Goal: Navigation & Orientation: Find specific page/section

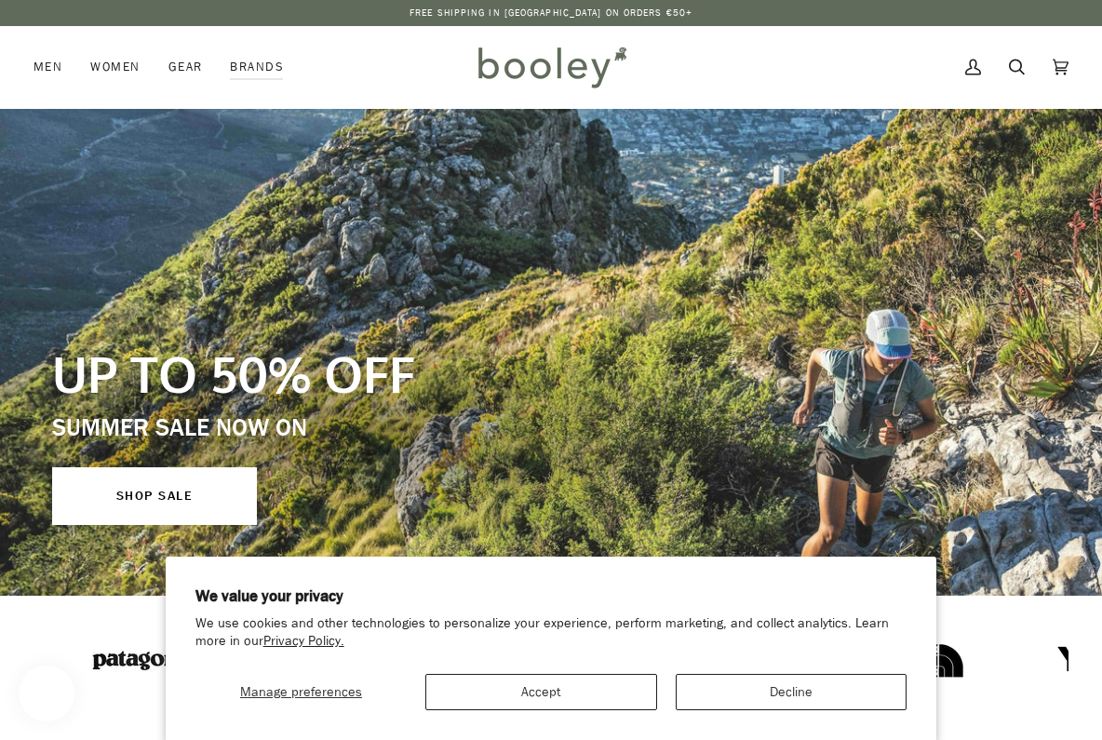
click at [845, 693] on button "Decline" at bounding box center [792, 692] width 232 height 36
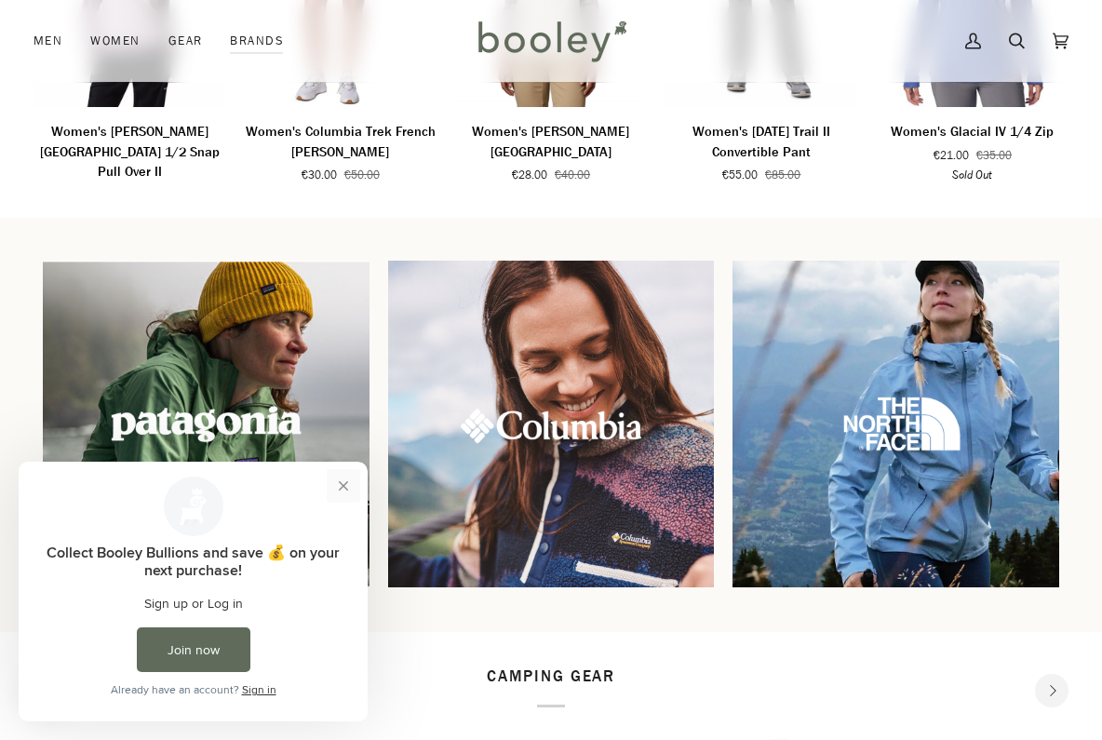
click at [339, 475] on button "Close prompt" at bounding box center [344, 486] width 34 height 34
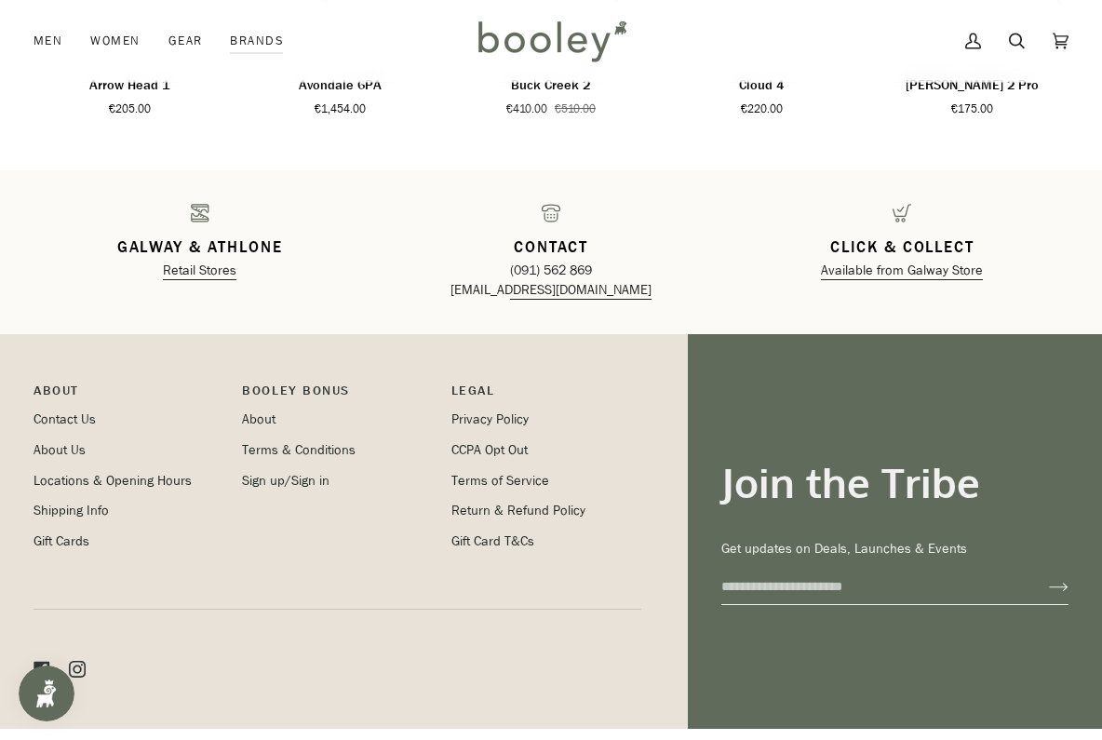
scroll to position [2662, 0]
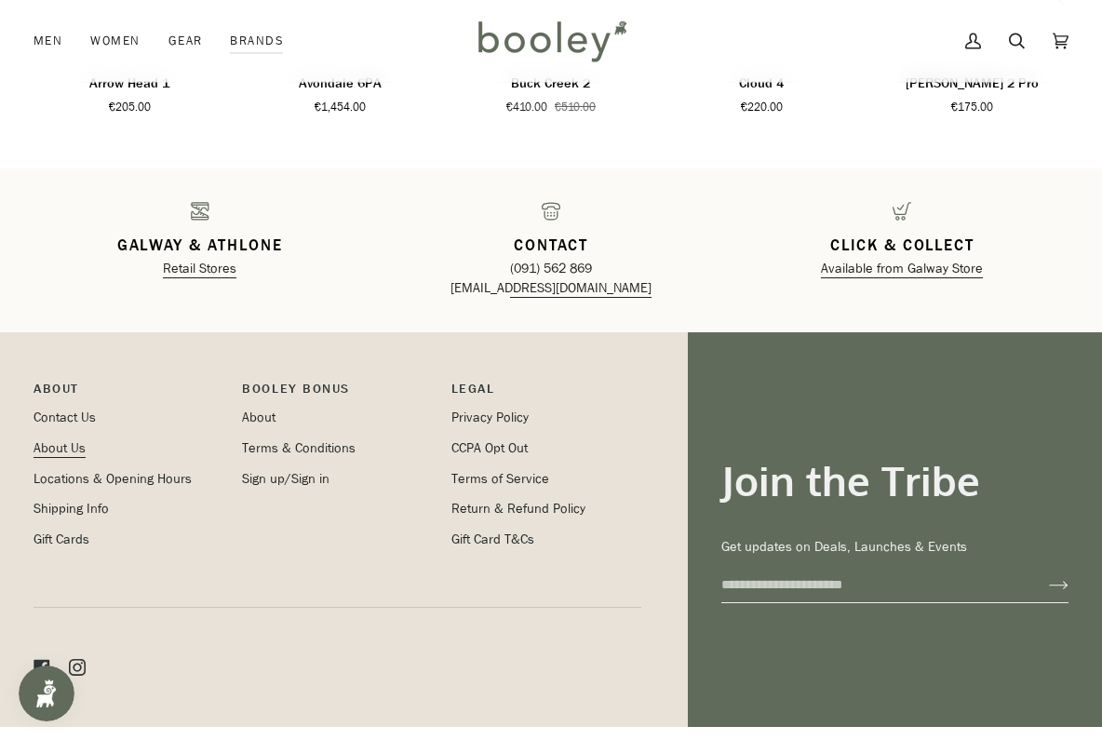
click at [74, 440] on link "About Us" at bounding box center [60, 449] width 52 height 18
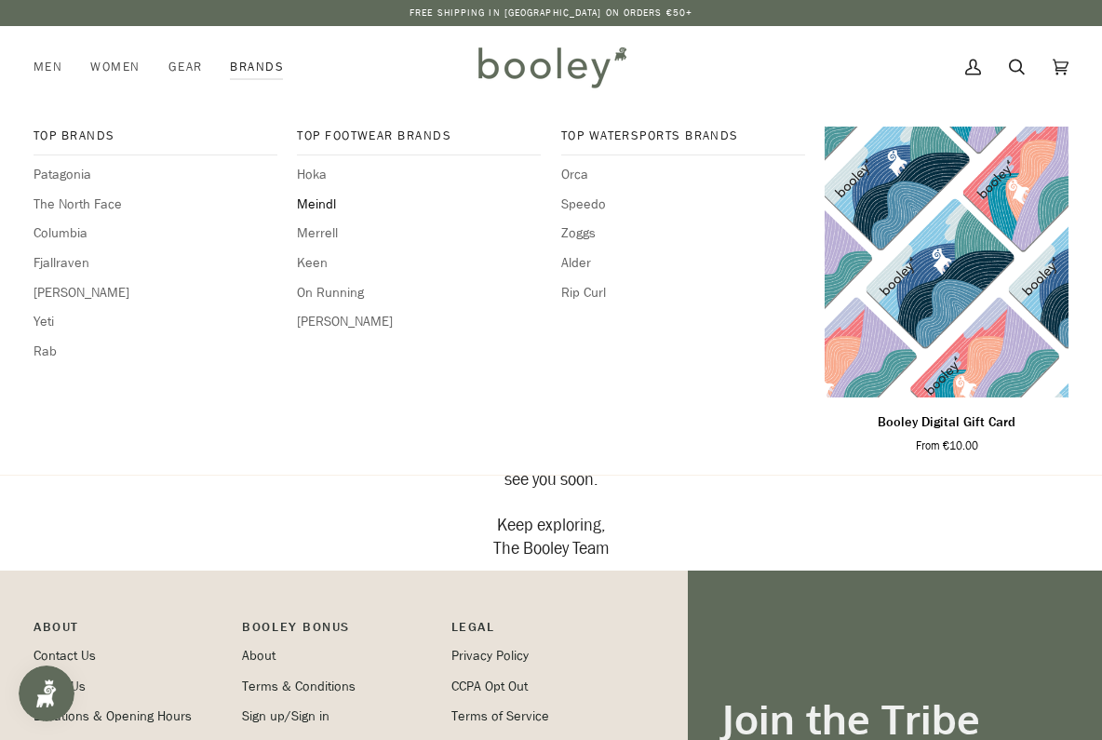
click at [321, 199] on span "Meindl" at bounding box center [419, 205] width 244 height 20
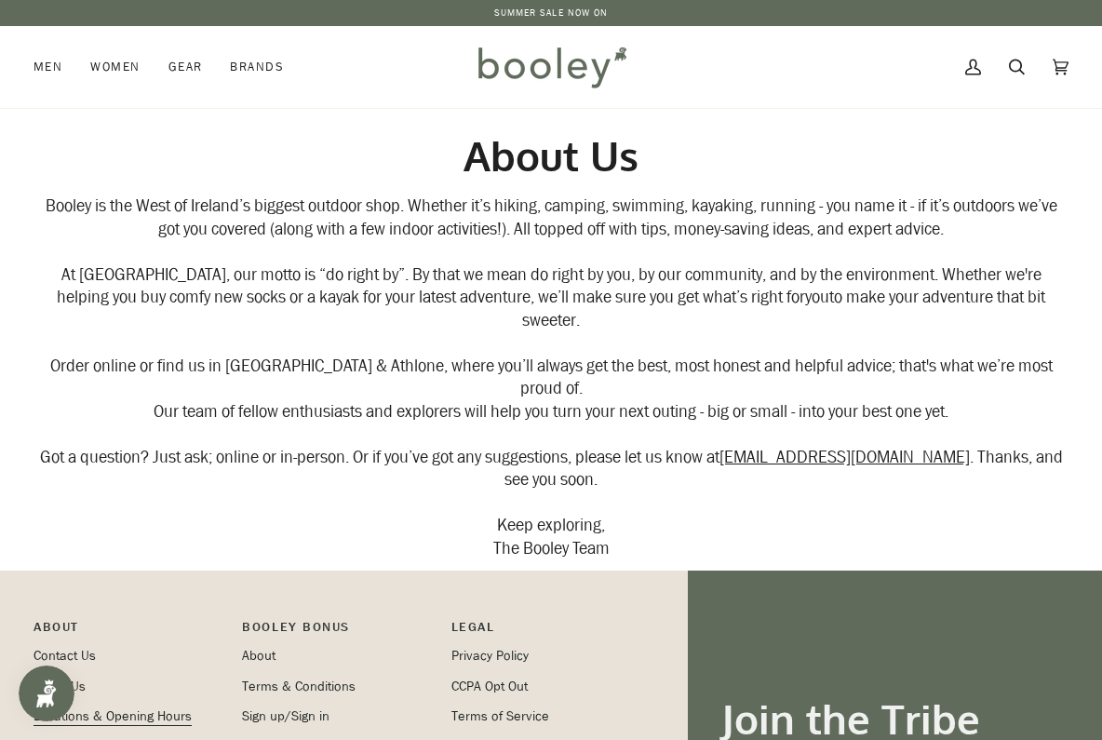
click at [172, 708] on link "Locations & Opening Hours" at bounding box center [113, 717] width 158 height 18
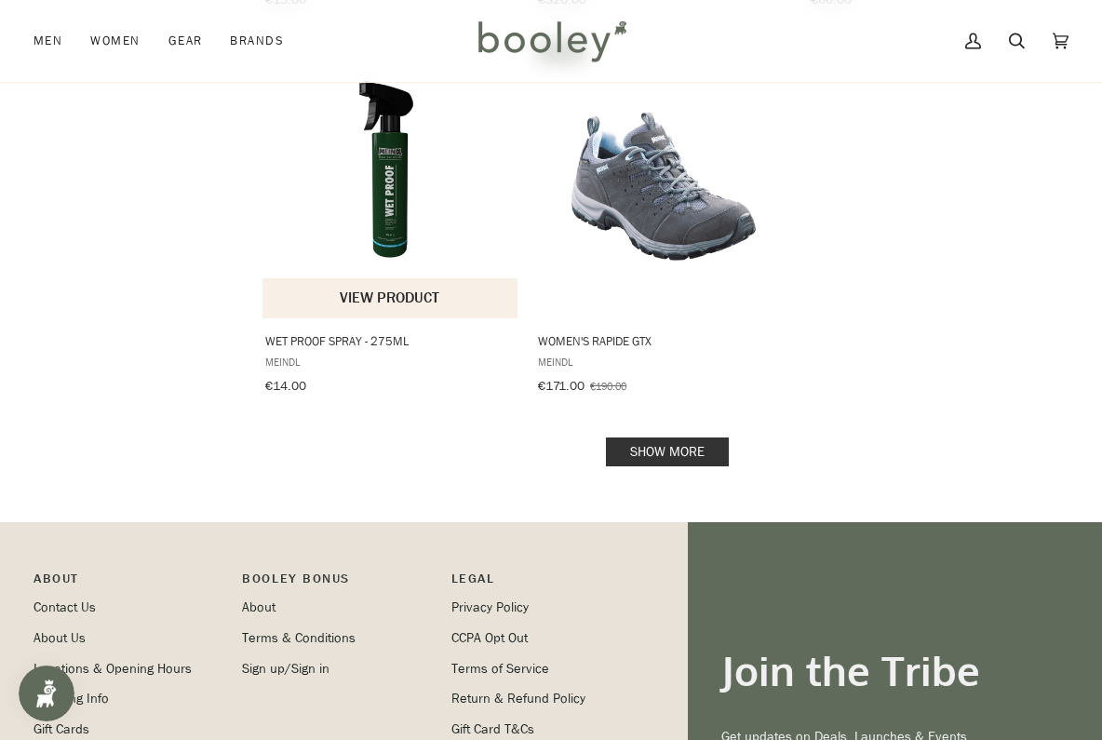
scroll to position [2611, 0]
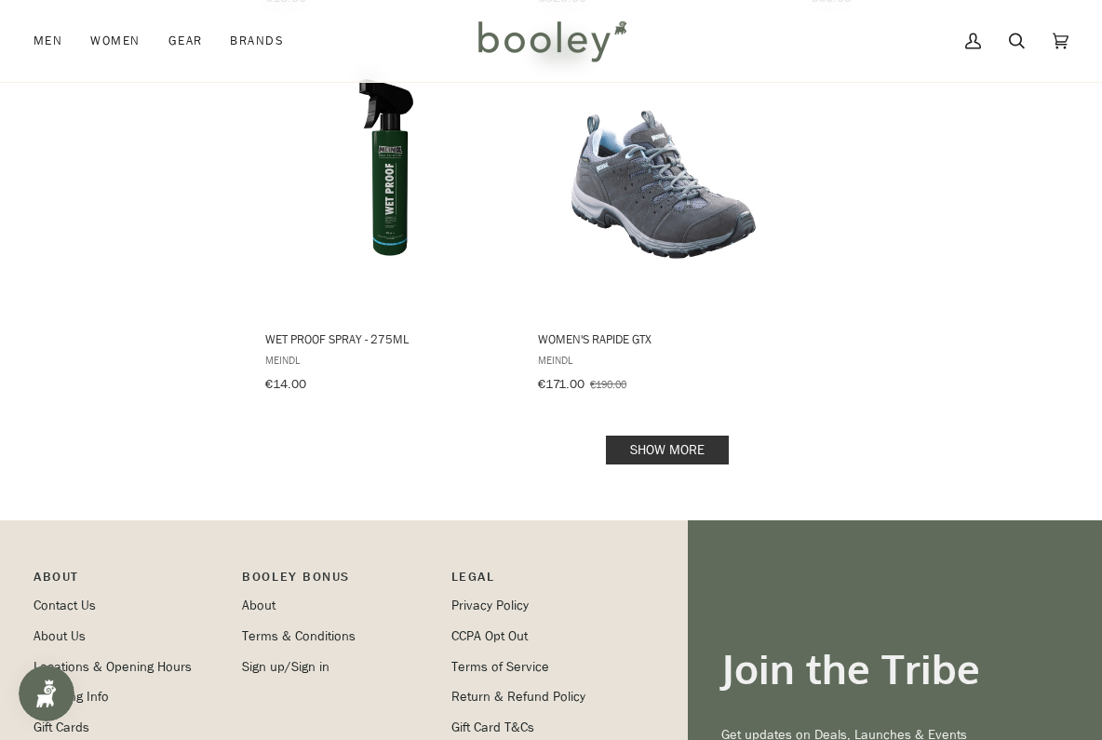
click at [664, 436] on link "Show more" at bounding box center [667, 450] width 123 height 29
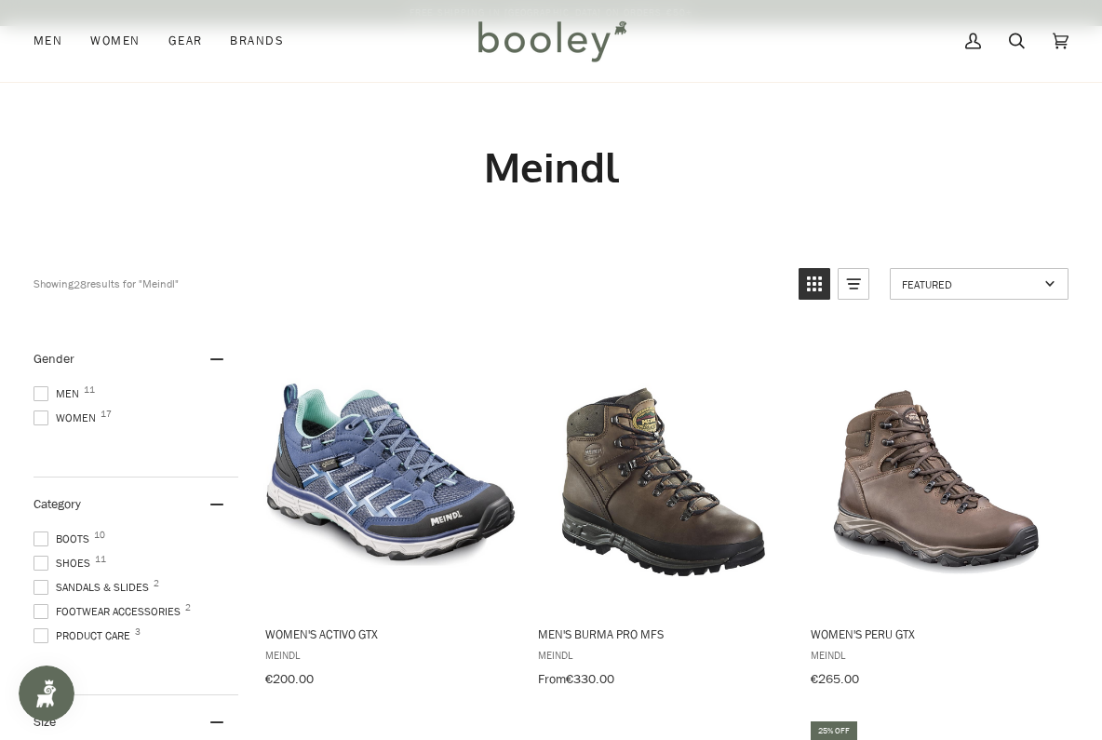
scroll to position [2611, 0]
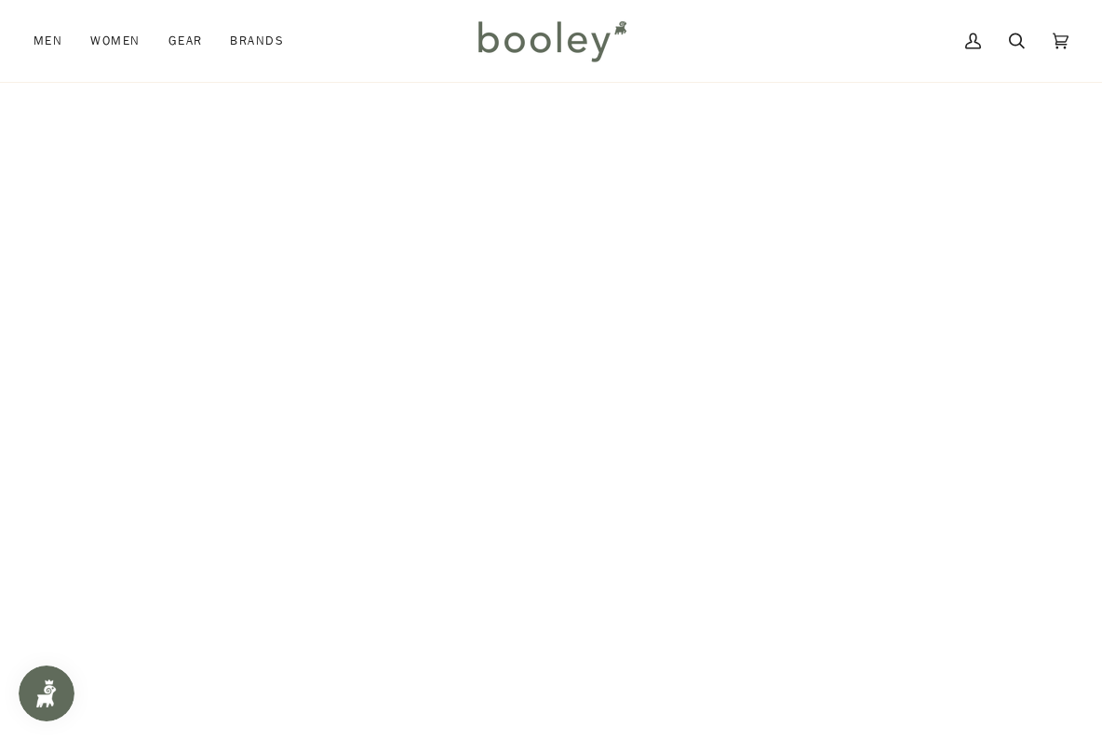
scroll to position [109, 0]
